Goal: Task Accomplishment & Management: Use online tool/utility

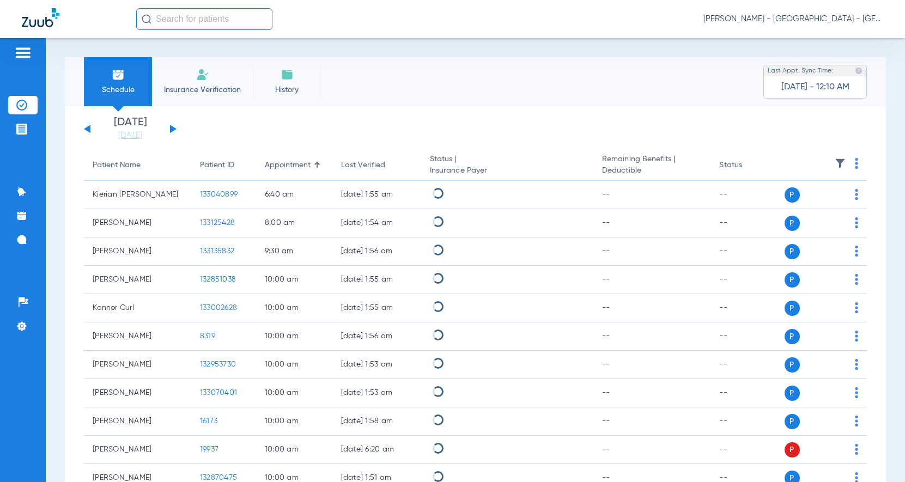
click at [174, 16] on input "text" at bounding box center [204, 19] width 136 height 22
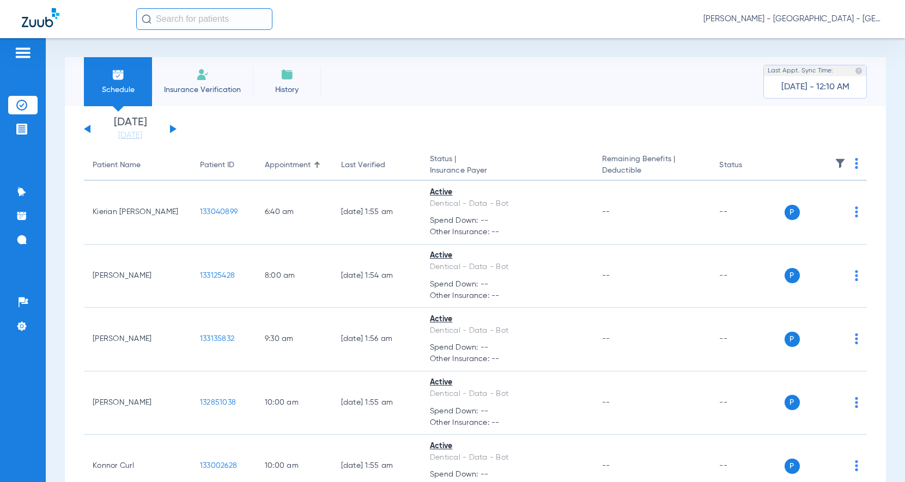
click at [172, 16] on input "text" at bounding box center [204, 19] width 136 height 22
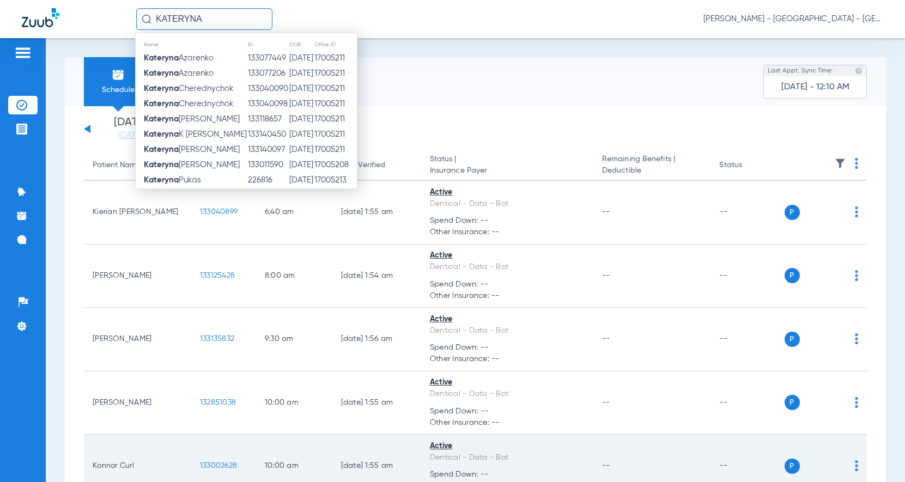
type input "KATERYNA"
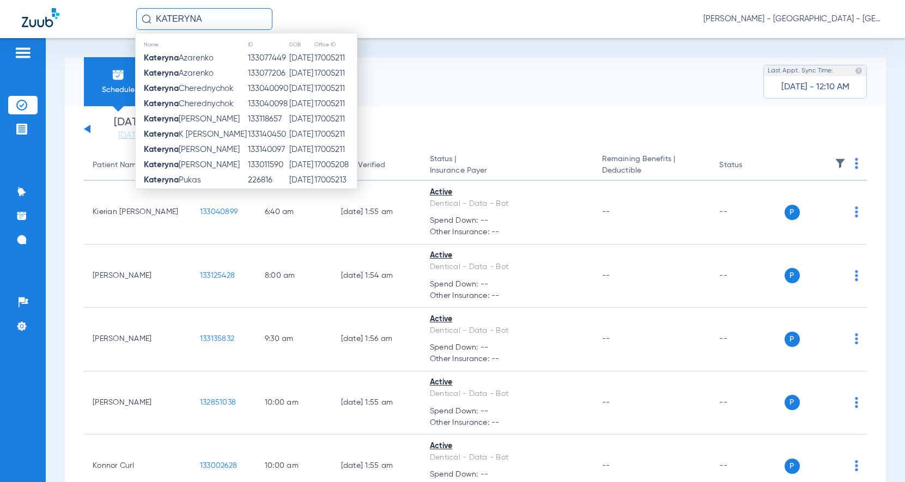
click at [202, 71] on span "[PERSON_NAME]" at bounding box center [179, 73] width 70 height 8
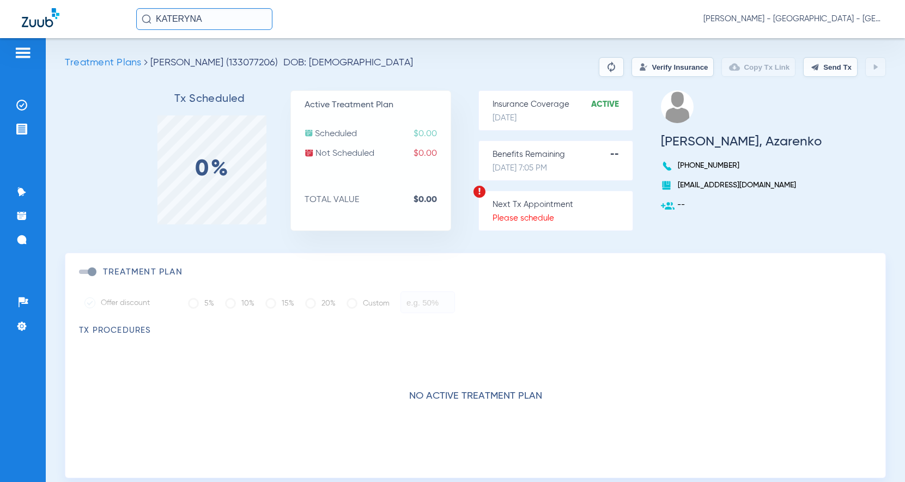
click at [666, 66] on button "Verify Insurance" at bounding box center [672, 67] width 82 height 20
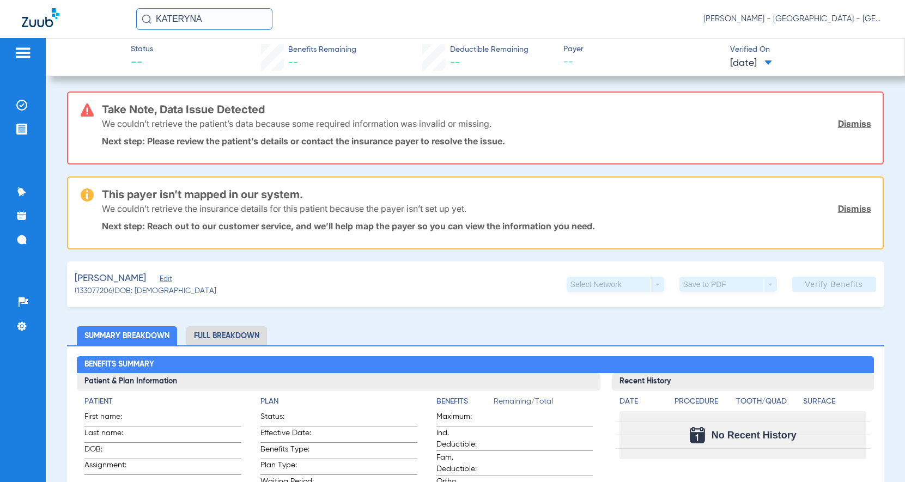
click at [234, 14] on input "KATERYNA" at bounding box center [204, 19] width 136 height 22
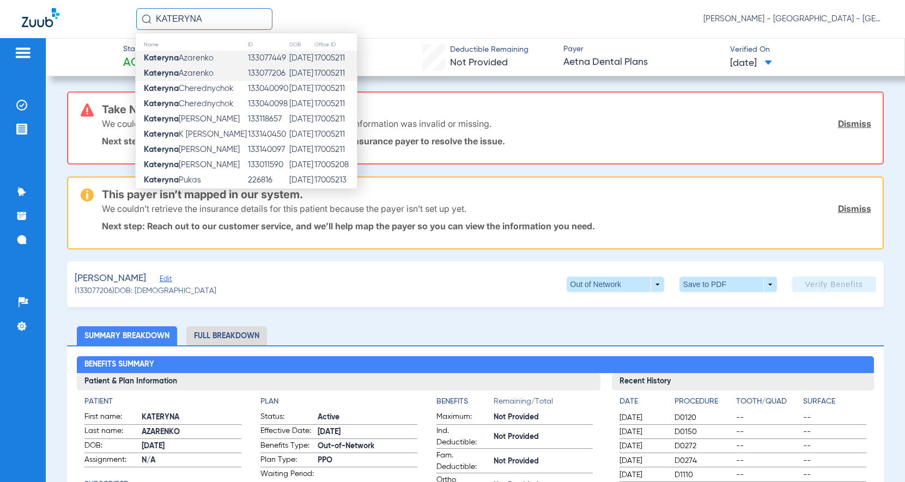
click at [225, 58] on td "[PERSON_NAME]" at bounding box center [192, 58] width 112 height 15
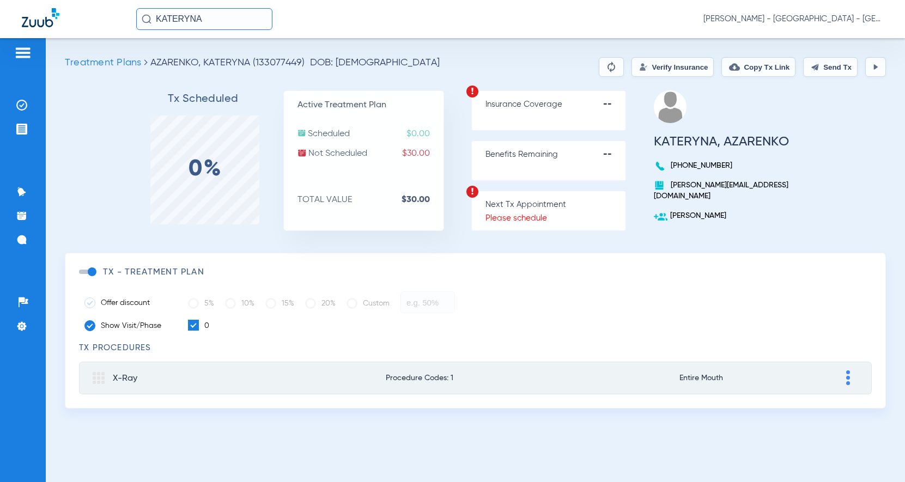
click at [215, 22] on input "KATERYNA" at bounding box center [204, 19] width 136 height 22
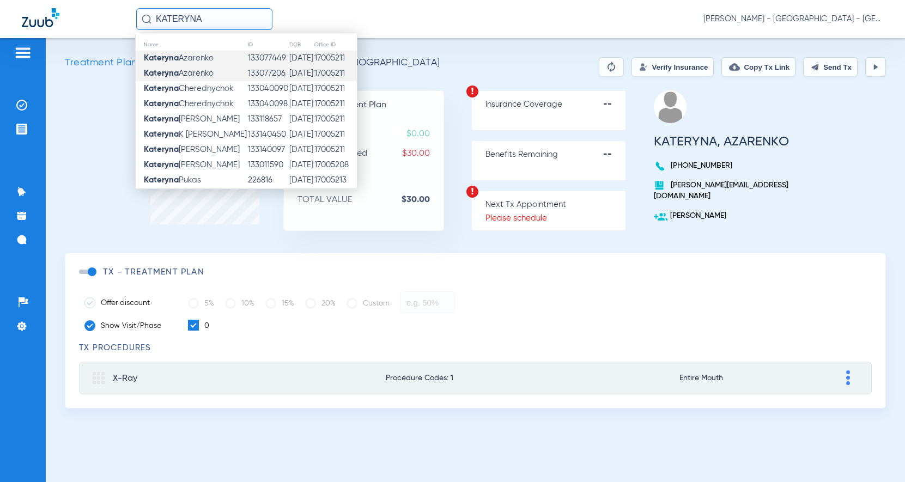
click at [205, 70] on span "[PERSON_NAME]" at bounding box center [179, 73] width 70 height 8
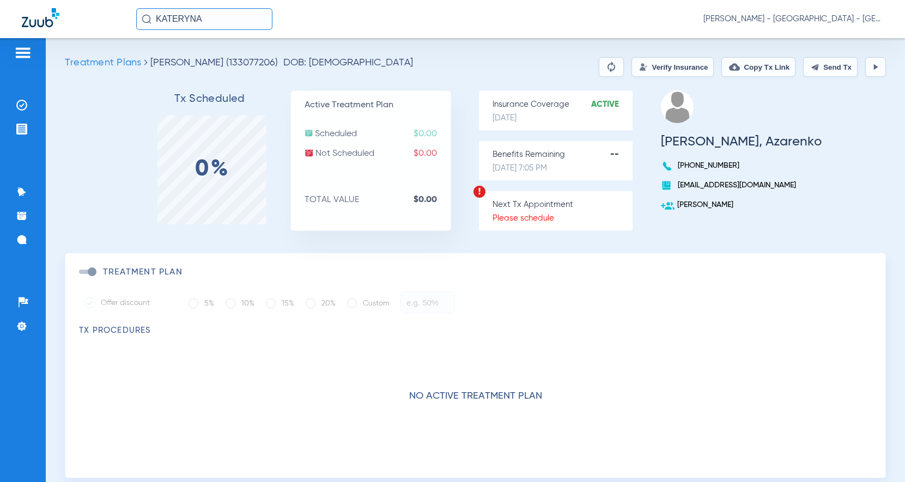
click at [603, 104] on strong "Active" at bounding box center [611, 104] width 41 height 11
click at [631, 60] on button "Verify Insurance" at bounding box center [672, 67] width 82 height 20
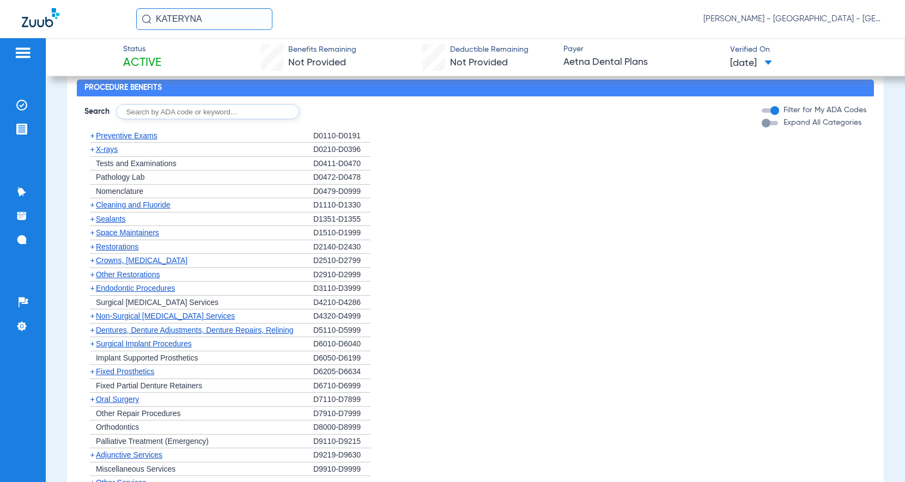
scroll to position [763, 0]
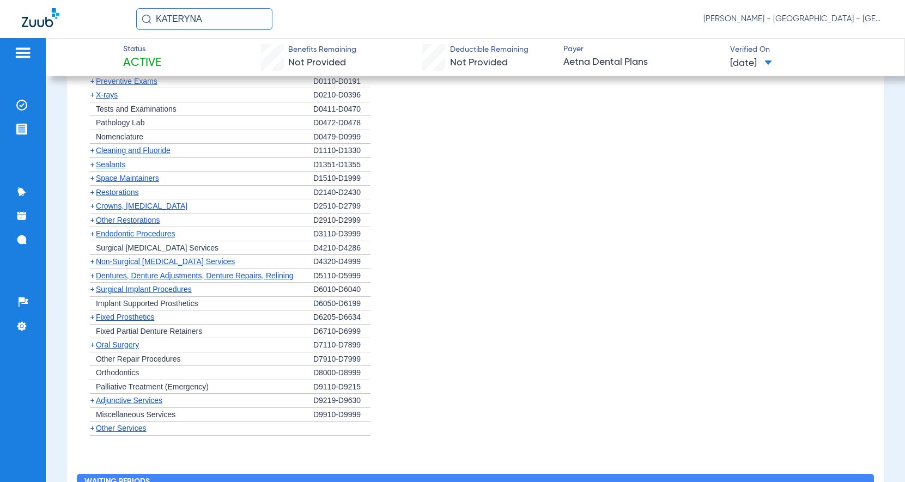
click at [120, 183] on span "Space Maintainers" at bounding box center [127, 178] width 63 height 9
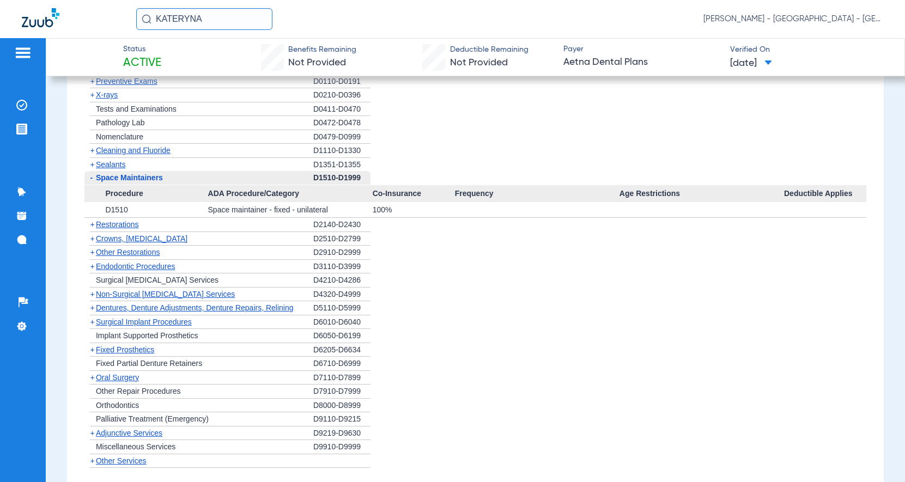
click at [130, 228] on span "Restorations" at bounding box center [117, 224] width 43 height 9
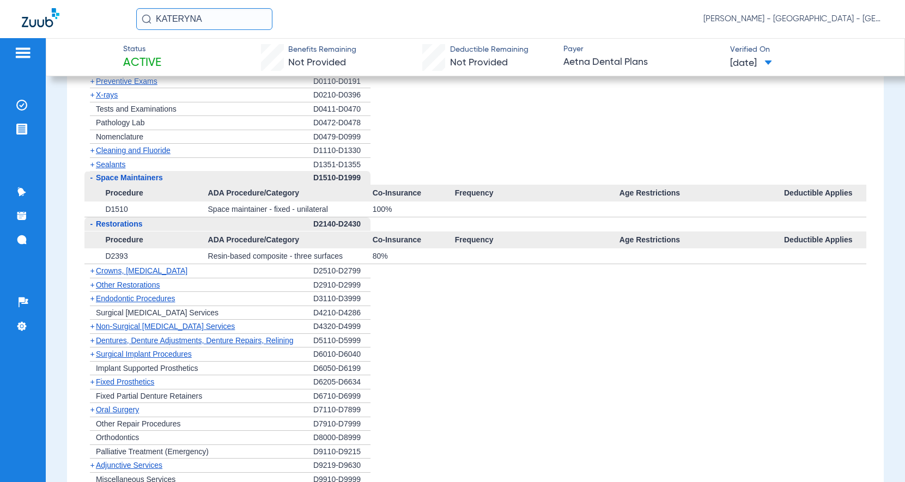
click at [129, 228] on span "Restorations" at bounding box center [119, 224] width 47 height 9
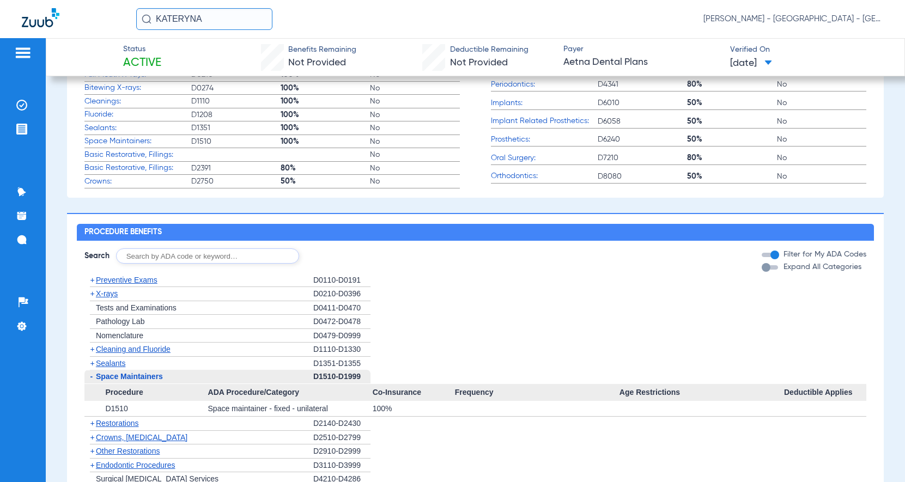
scroll to position [545, 0]
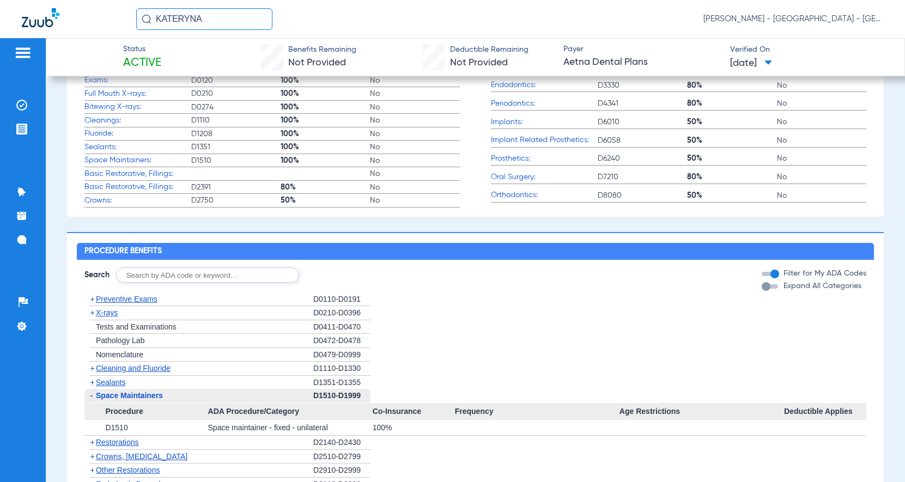
click at [144, 283] on input "text" at bounding box center [207, 275] width 183 height 15
type input "D1517"
click at [332, 282] on button "Search" at bounding box center [339, 275] width 43 height 15
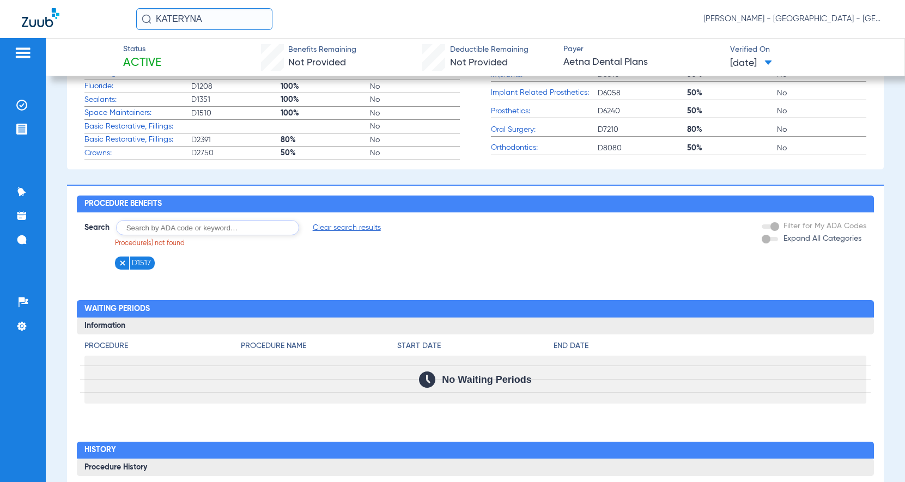
scroll to position [482, 0]
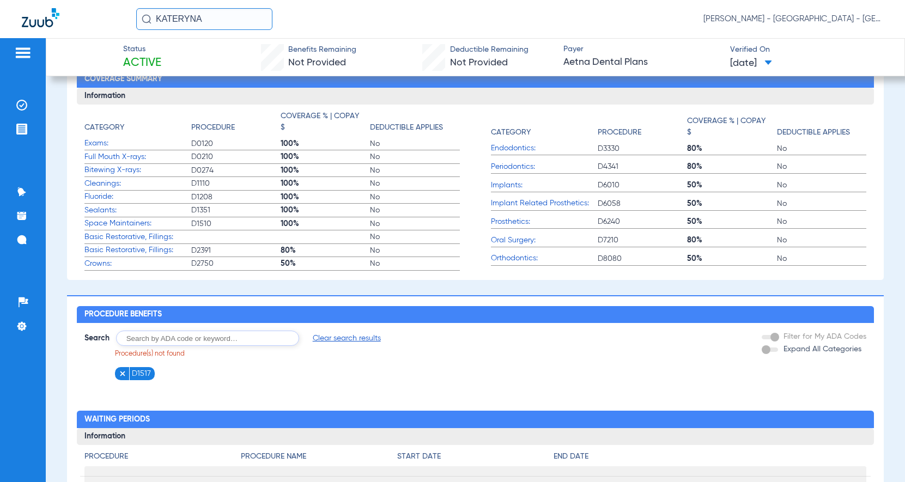
click at [106, 228] on span "Space Maintainers:" at bounding box center [137, 223] width 107 height 11
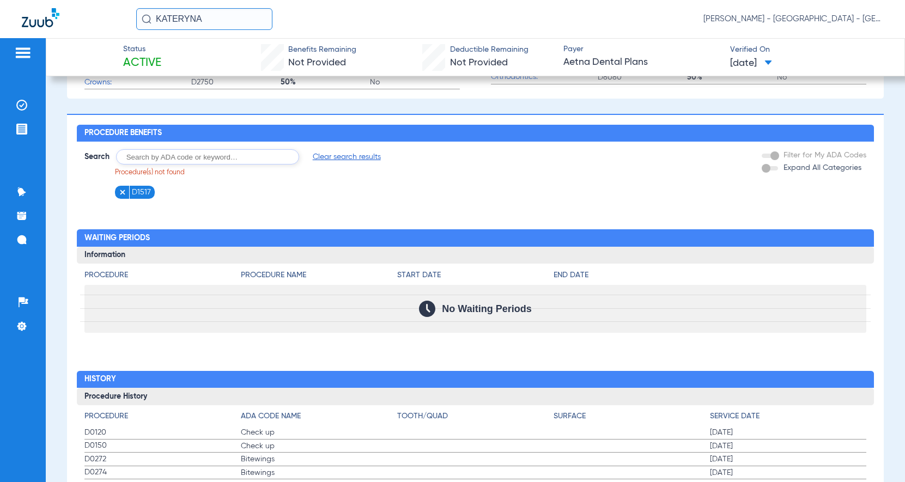
scroll to position [809, 0]
